Goal: Register for event/course

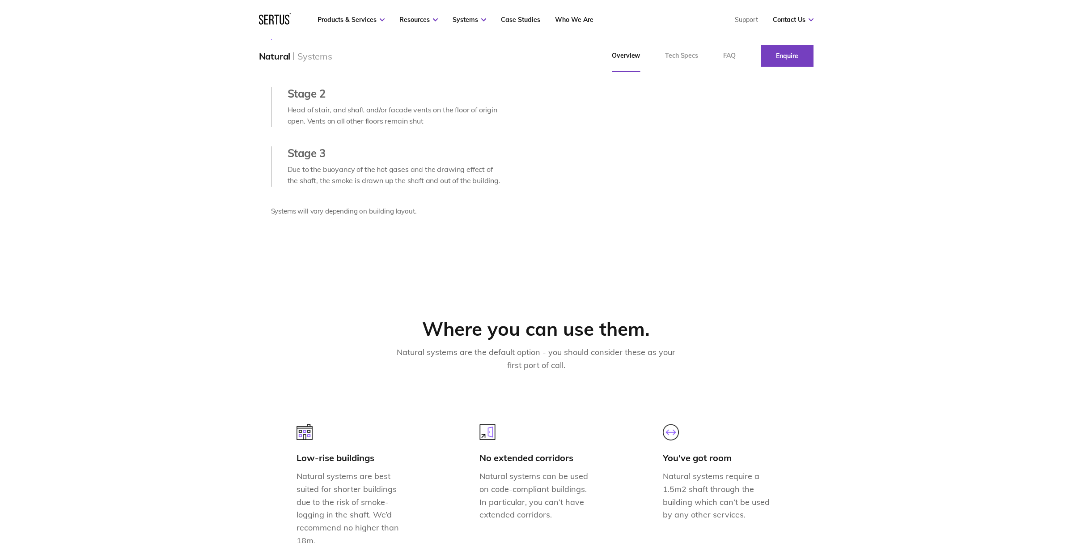
scroll to position [434, 0]
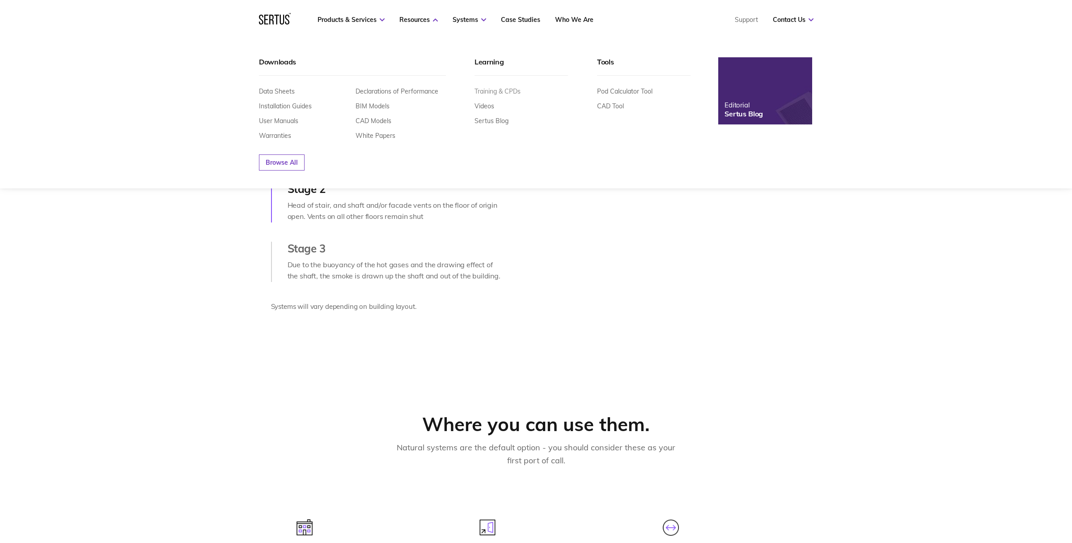
click at [498, 93] on link "Training & CPDs" at bounding box center [498, 91] width 46 height 8
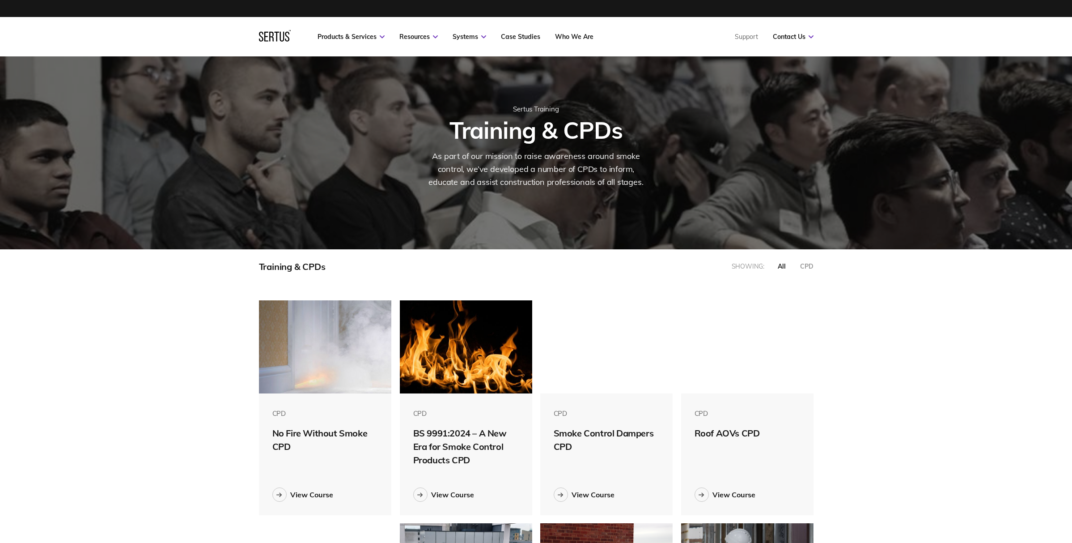
scroll to position [169, 0]
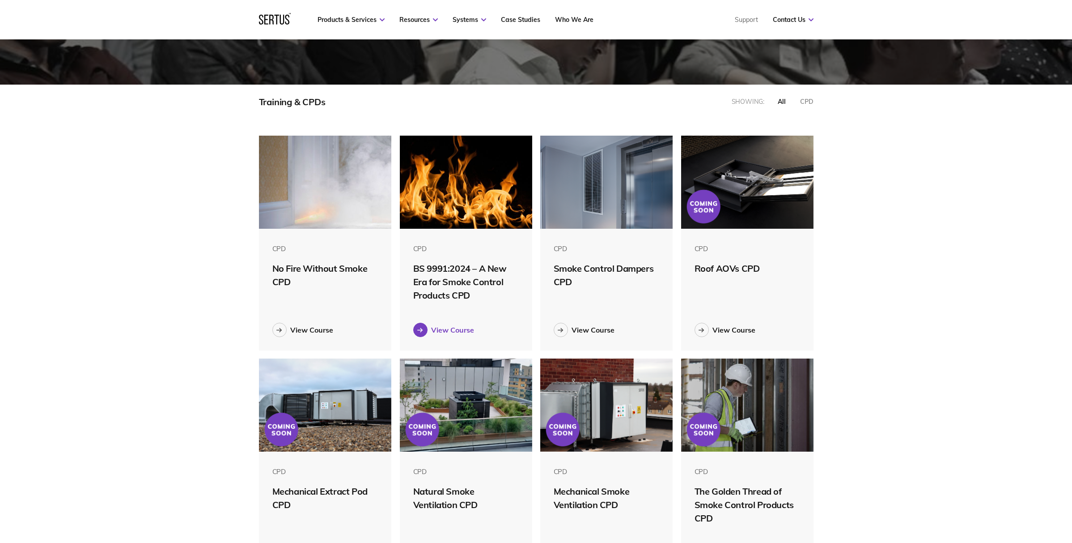
click at [431, 330] on div "View Course" at bounding box center [452, 329] width 43 height 9
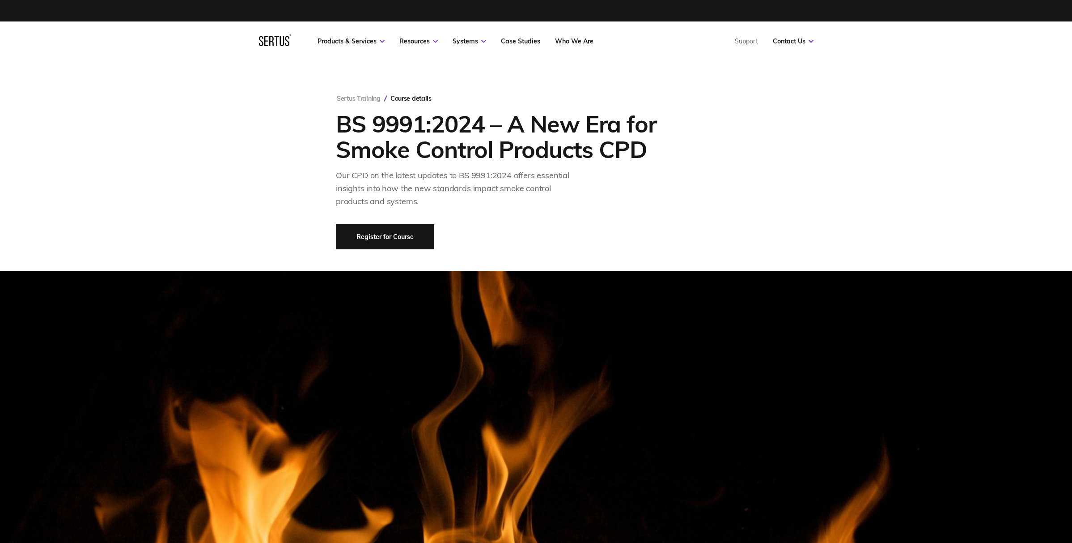
click at [396, 240] on link "Register for Course" at bounding box center [385, 236] width 98 height 25
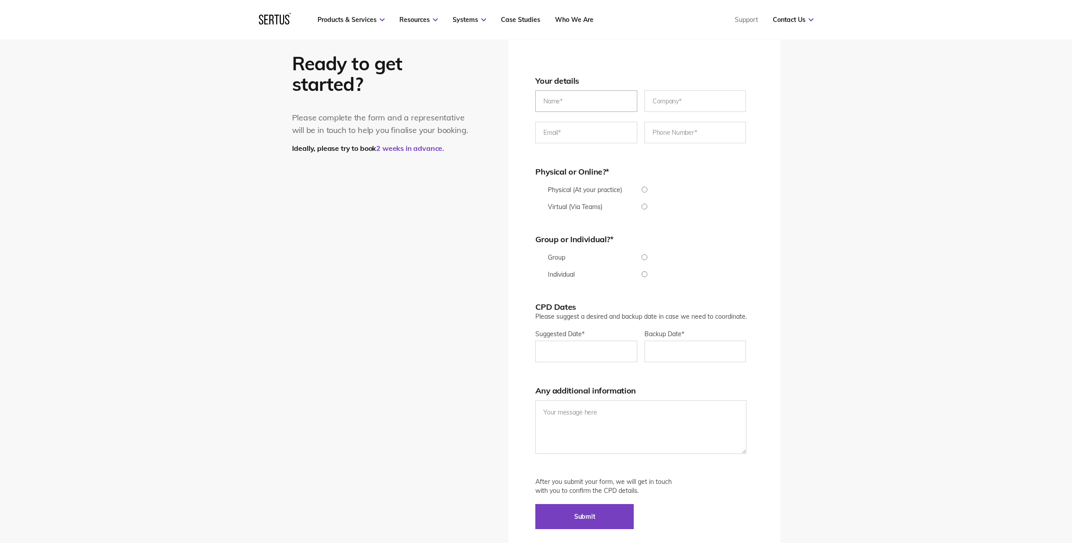
click at [586, 98] on input "text" at bounding box center [586, 100] width 102 height 21
type input "[PERSON_NAME]"
type input "[PERSON_NAME] Architects"
type input "[EMAIL_ADDRESS][DOMAIN_NAME]"
type input "[PHONE_NUMBER]"
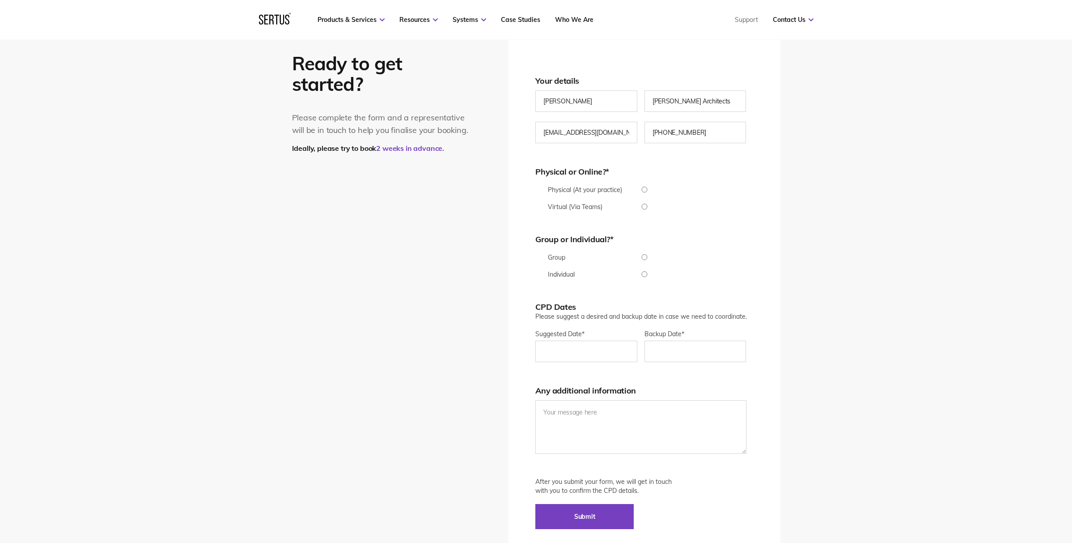
click at [734, 188] on input "Physical (At your practice)" at bounding box center [644, 190] width 218 height 6
radio input "true"
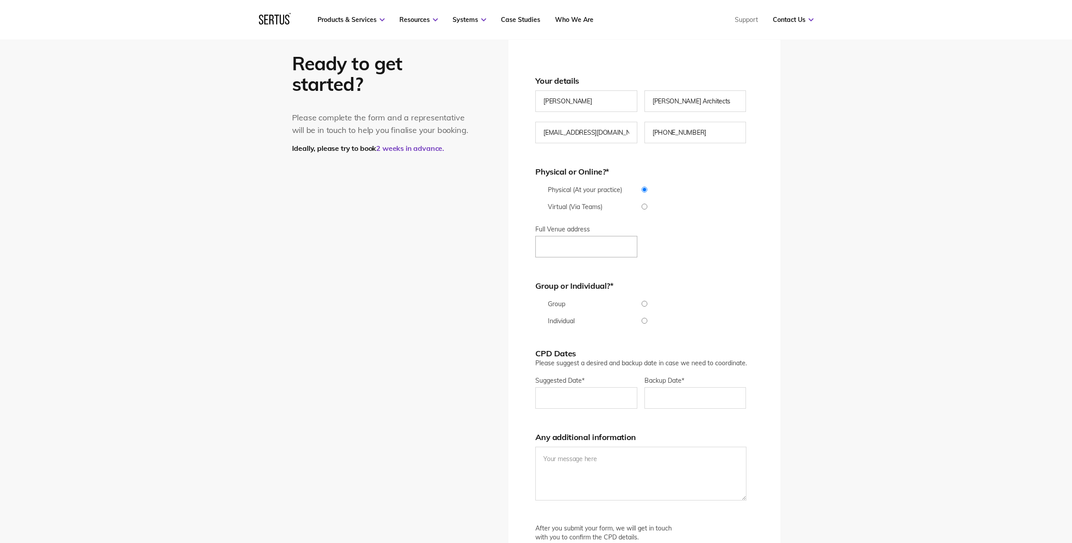
click at [572, 237] on input "Full Venue address" at bounding box center [586, 246] width 102 height 21
paste input "[STREET_ADDRESS][US_STATE]"
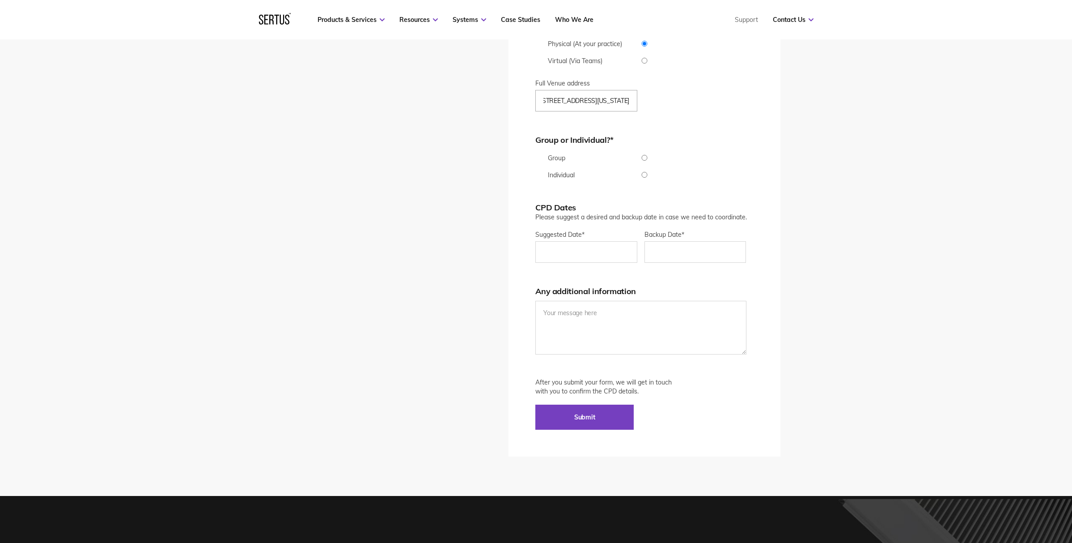
type input "[STREET_ADDRESS][US_STATE]"
click at [562, 253] on input "Suggested Date *" at bounding box center [586, 251] width 102 height 21
type div "[DATE]"
type input "[DATE]"
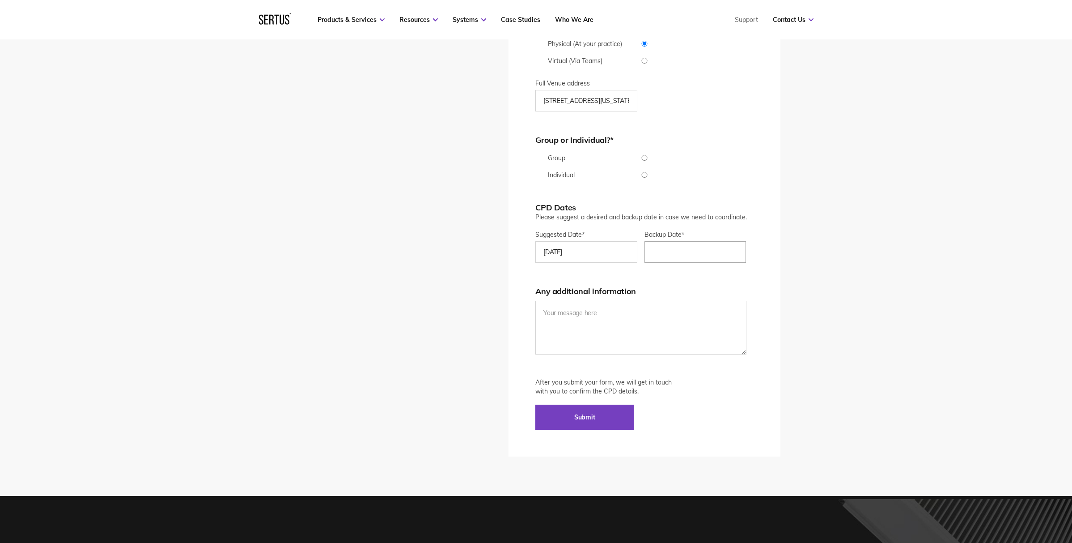
click at [689, 245] on input "Backup Date*" at bounding box center [695, 251] width 102 height 21
type div "[DATE]"
type input "[DATE]"
click at [593, 317] on textarea at bounding box center [640, 328] width 211 height 54
paste textarea "[DATE], 2nd, 10th, 27th 28th, 30th, 31st."
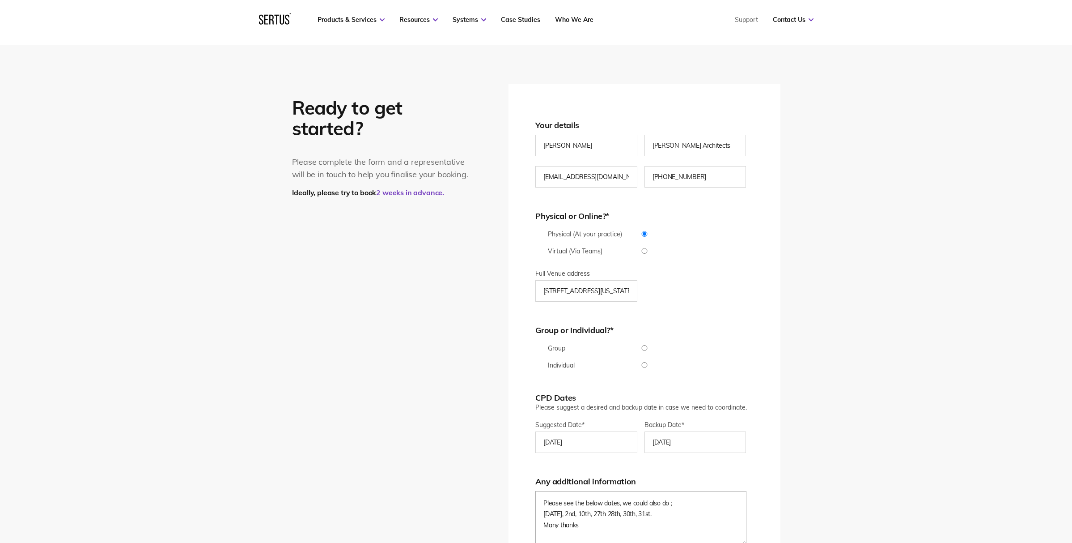
scroll to position [2031, 0]
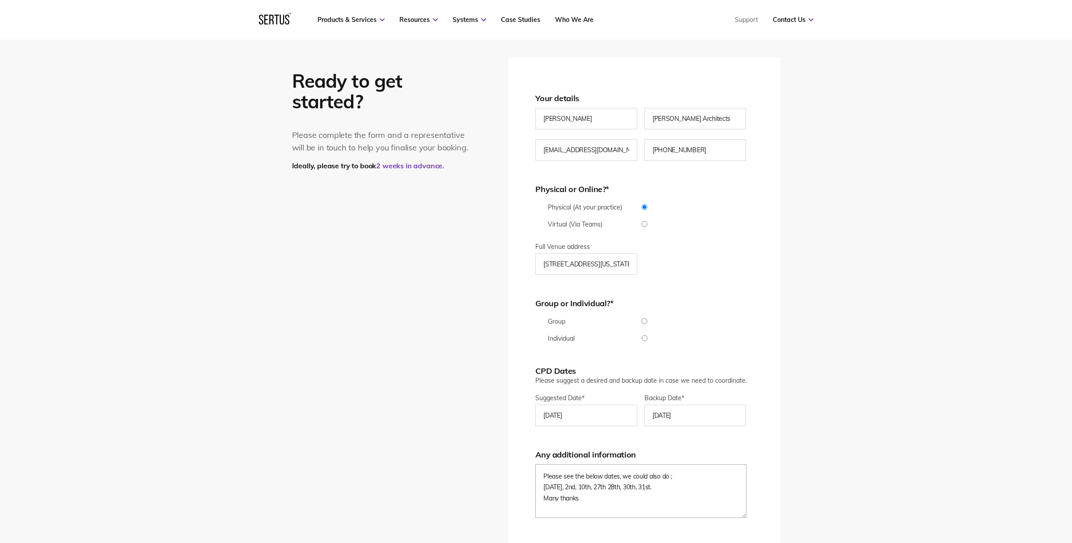
type textarea "Please see the below dates, we could also do ; [DATE], 2nd, 10th, 27th 28th, 30…"
click at [644, 319] on input "Group" at bounding box center [644, 321] width 218 height 6
radio input "true"
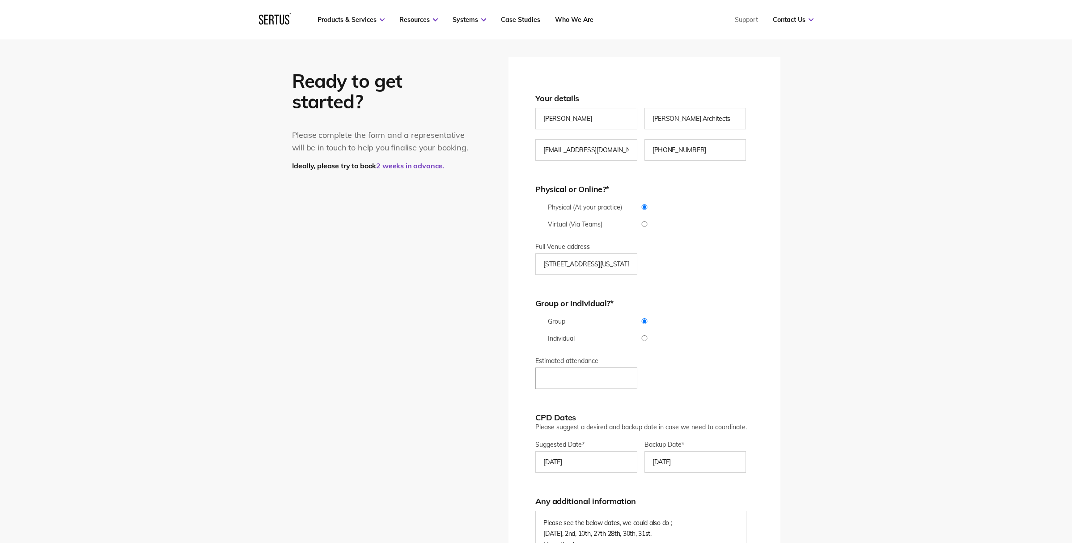
click at [593, 381] on input "Estimated attendance" at bounding box center [586, 377] width 102 height 21
type input "1"
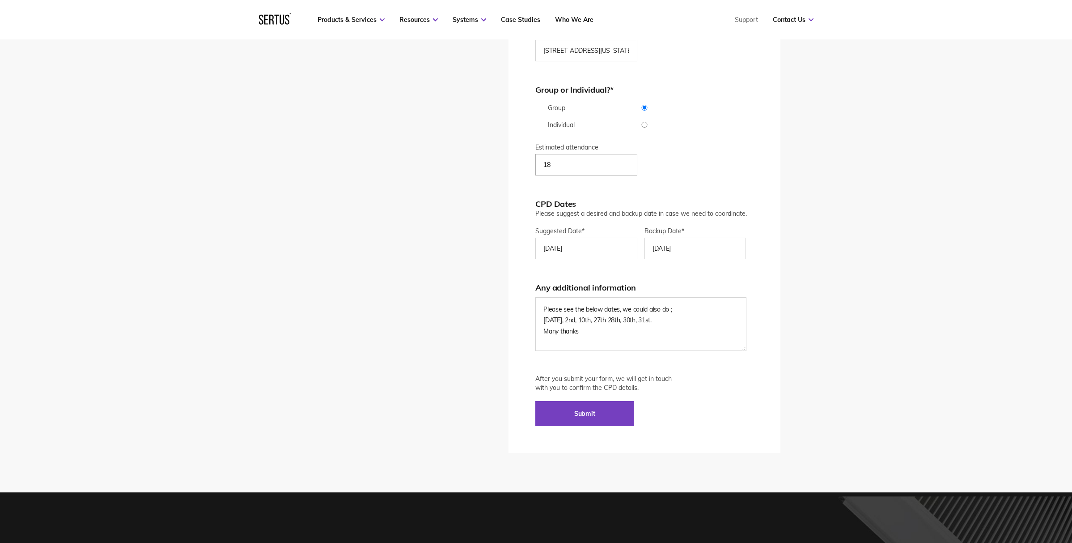
scroll to position [2281, 0]
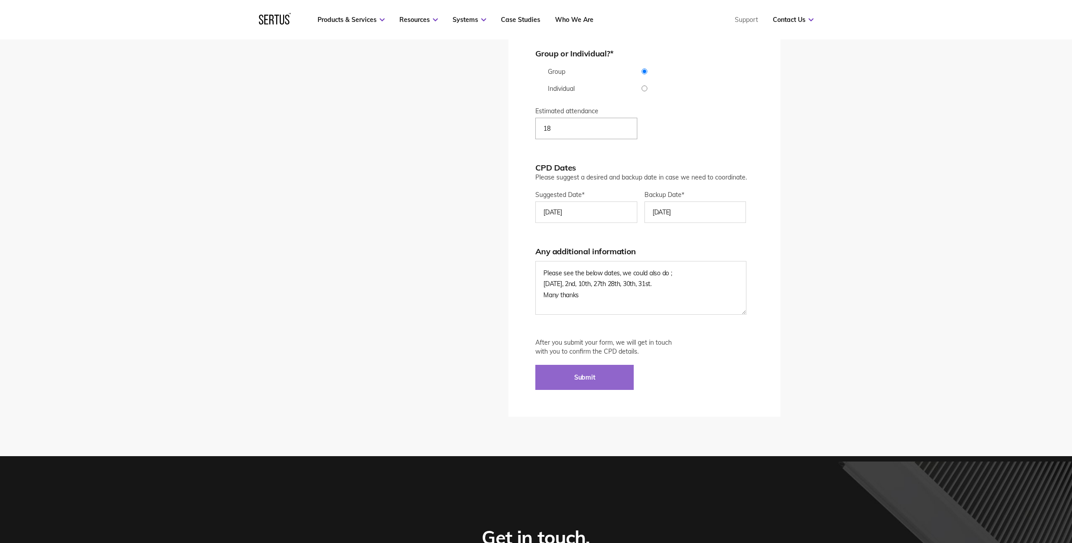
type input "18"
click at [589, 369] on input "Submit" at bounding box center [584, 377] width 98 height 25
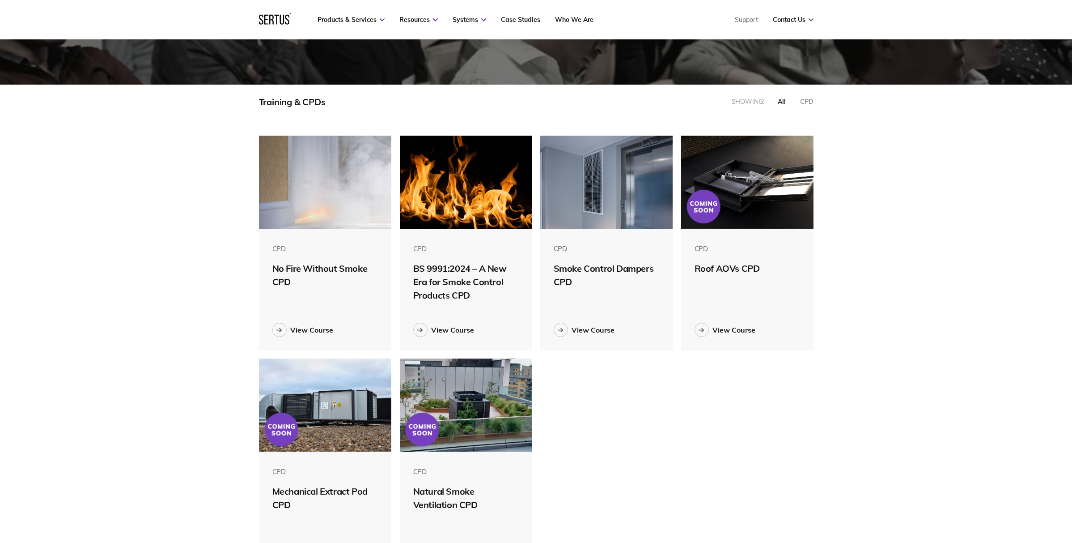
scroll to position [340, 568]
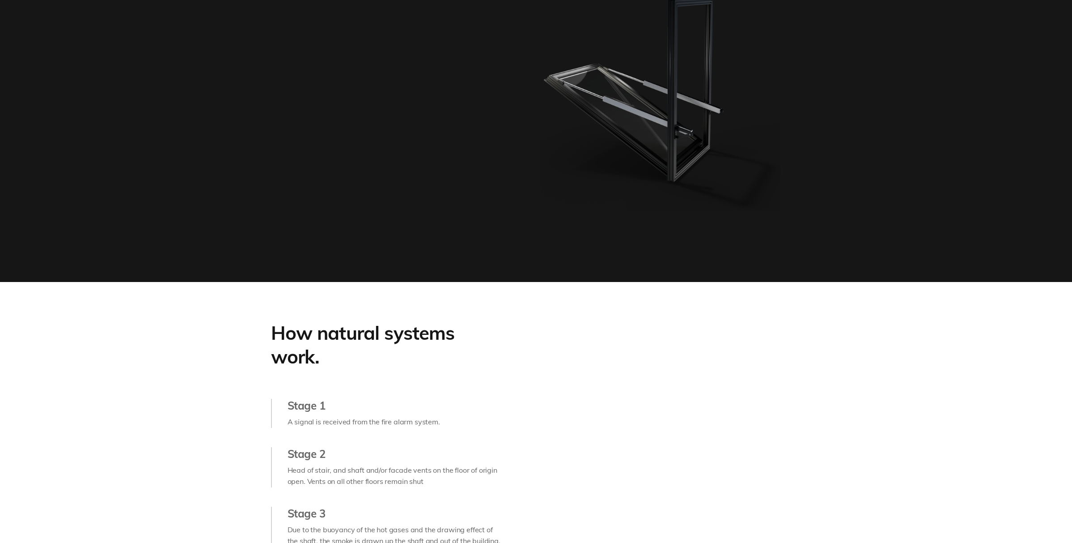
scroll to position [434, 0]
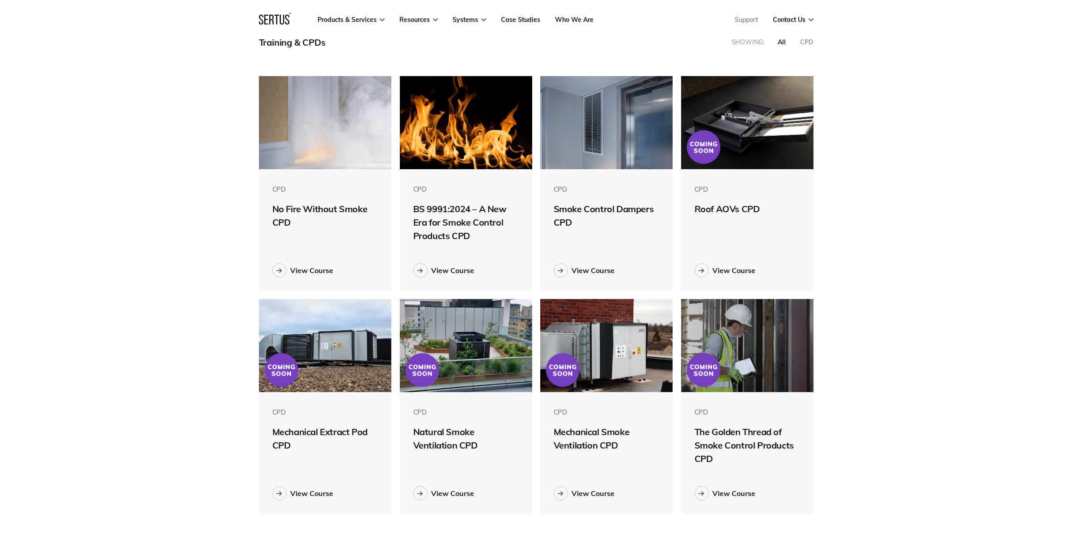
scroll to position [63, 0]
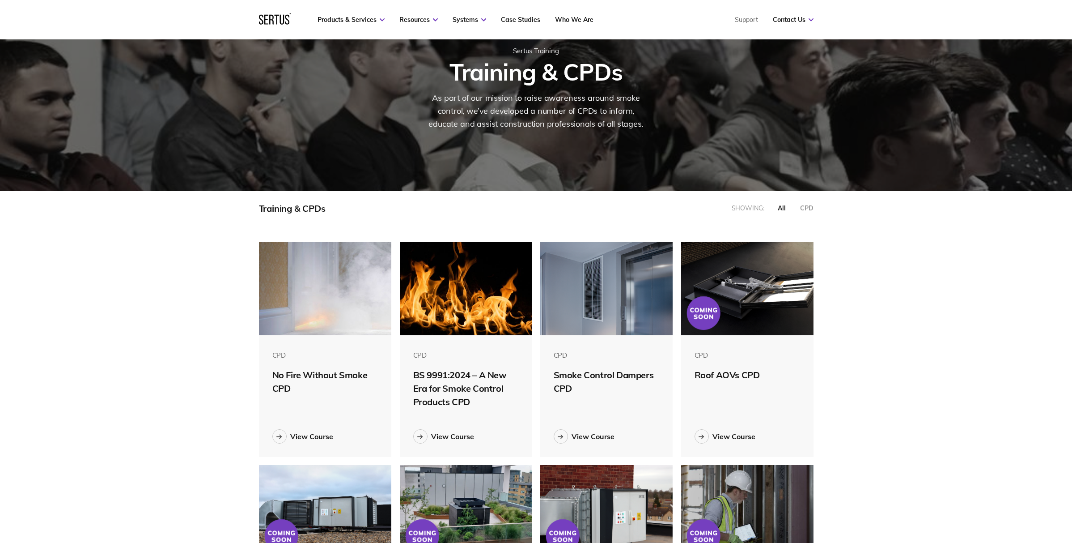
click at [897, 336] on div "Training & CPDs Showing: all CPD CPD No Fire Without Smoke CPD View Course CPD …" at bounding box center [536, 452] width 1072 height 523
drag, startPoint x: 471, startPoint y: 402, endPoint x: 404, endPoint y: 376, distance: 71.3
click at [404, 376] on div "CPD BS 9991:2024 – A New Era for Smoke Control Products CPD View Course" at bounding box center [466, 396] width 133 height 122
copy div "BS 9991:2024 – A New Era for Smoke Control Products CPD"
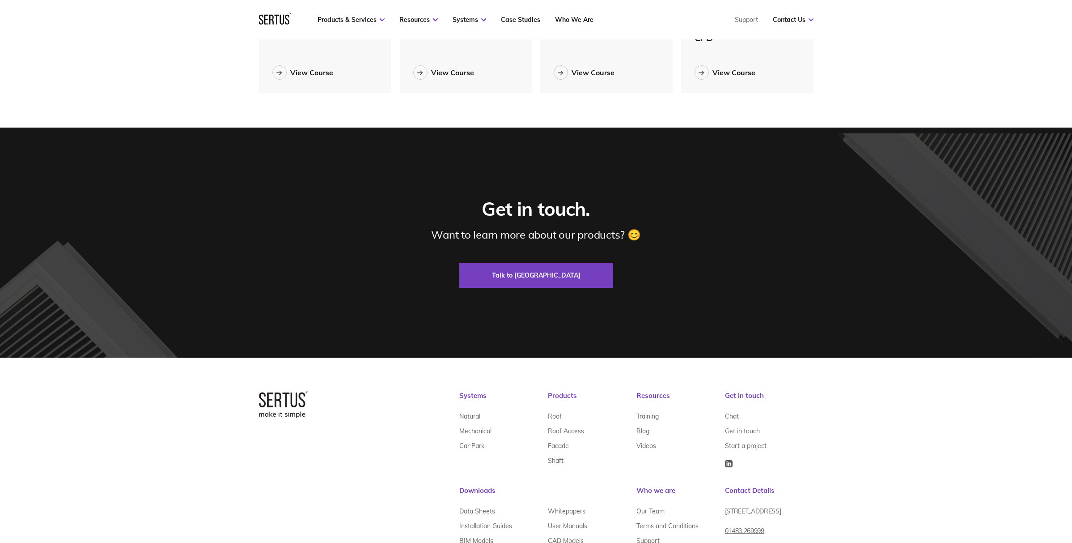
scroll to position [708, 0]
